Goal: Task Accomplishment & Management: Manage account settings

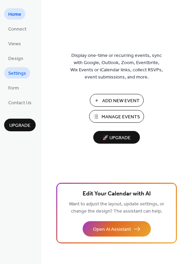
click at [24, 76] on span "Settings" at bounding box center [17, 73] width 18 height 7
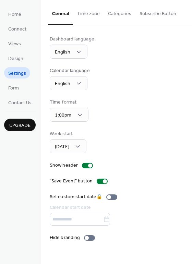
click at [19, 18] on span "Home" at bounding box center [14, 14] width 13 height 7
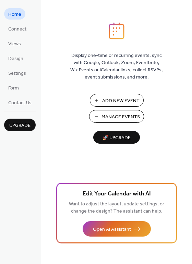
click at [115, 120] on span "Manage Events" at bounding box center [121, 117] width 38 height 7
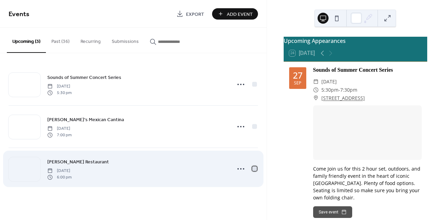
click at [253, 168] on div at bounding box center [254, 168] width 5 height 5
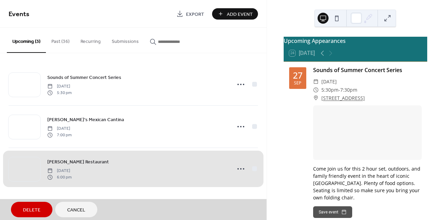
click at [26, 211] on span "Delete" at bounding box center [31, 209] width 17 height 7
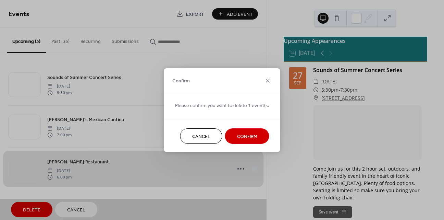
click at [244, 138] on span "Confirm" at bounding box center [247, 136] width 20 height 7
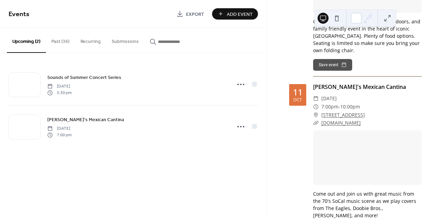
scroll to position [208, 0]
